Goal: Transaction & Acquisition: Purchase product/service

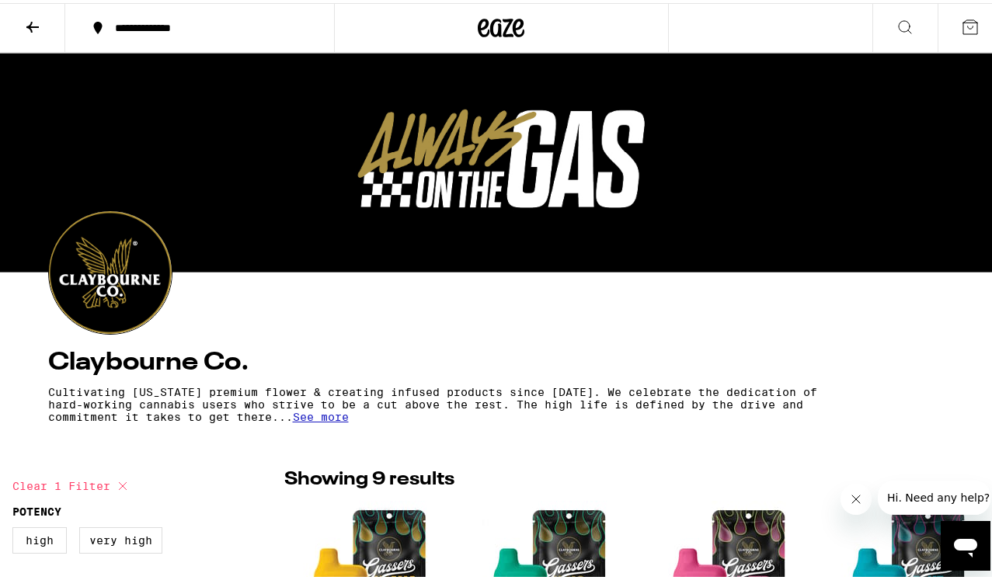
click at [40, 22] on icon at bounding box center [32, 24] width 19 height 19
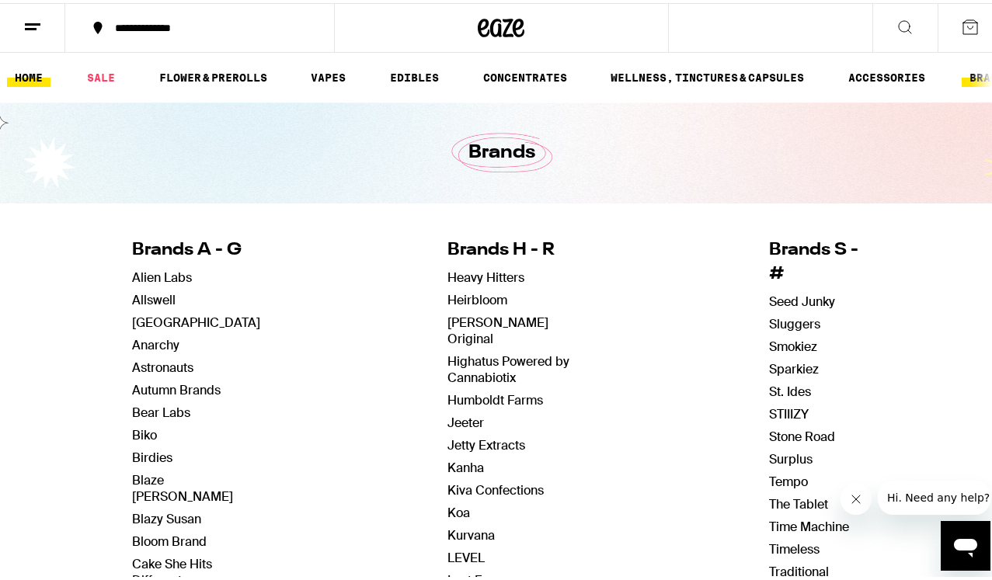
click at [36, 77] on link "HOME" at bounding box center [28, 74] width 43 height 19
